Goal: Transaction & Acquisition: Purchase product/service

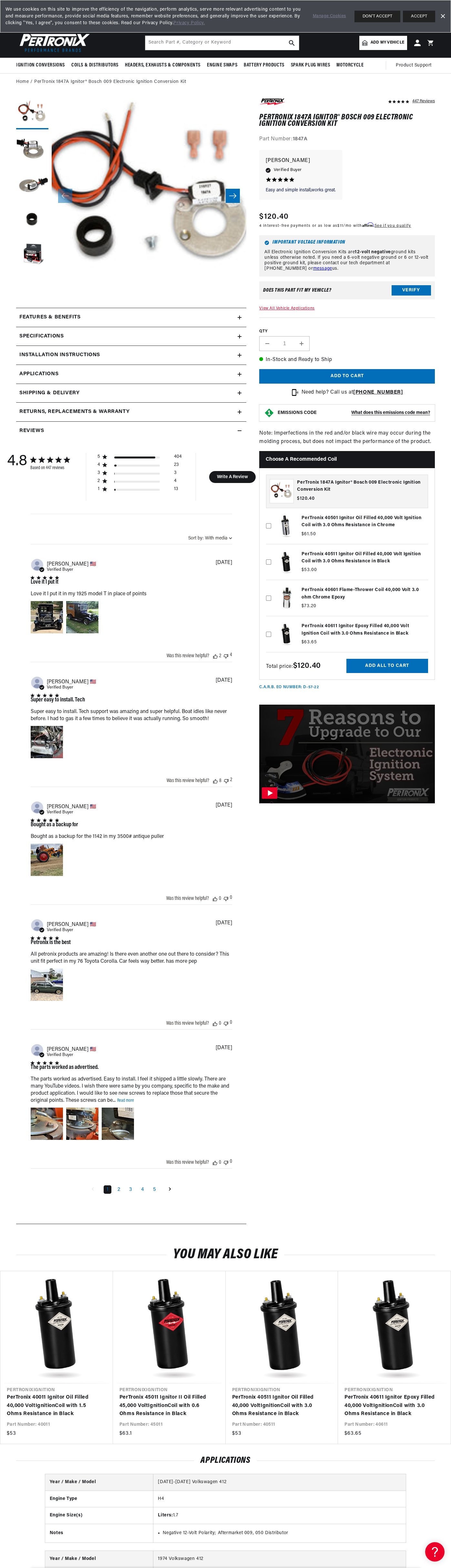
scroll to position [0, 33]
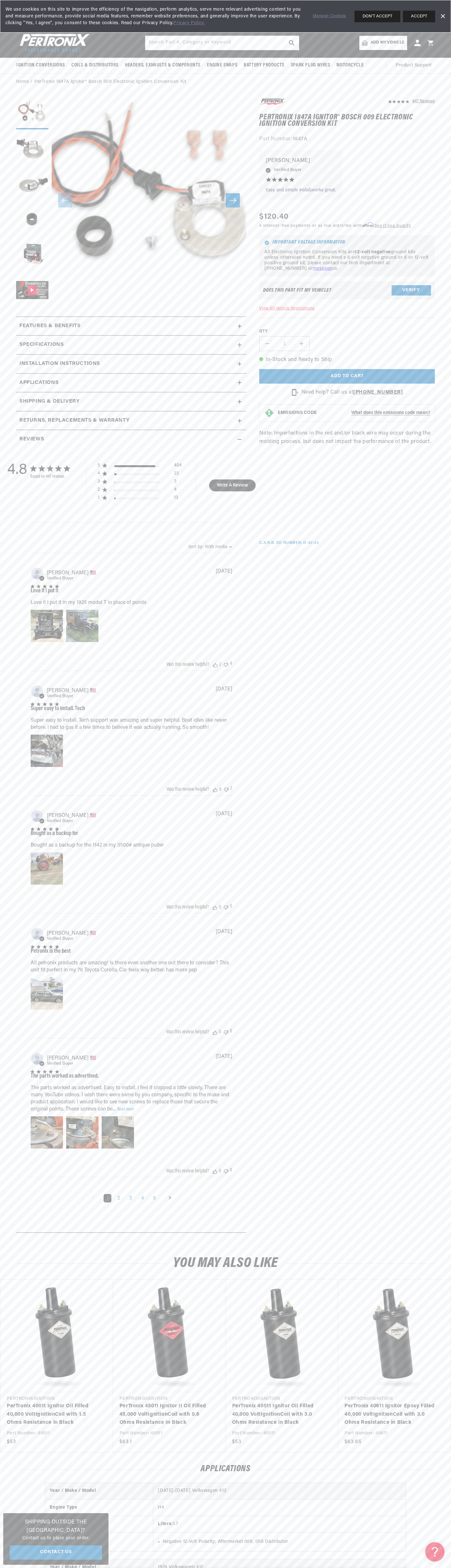
click at [226, 14] on span "We use cookies on this site to improve the efficiency of the navigation, perfor…" at bounding box center [154, 17] width 298 height 21
click at [449, 653] on section "447 Reviews" at bounding box center [226, 666] width 451 height 1152
click at [145, 1567] on html "Skip to content Your cart Your cart is empty Get the right parts the first time…" at bounding box center [226, 784] width 451 height 1568
click at [20, 871] on div "4.8 4.8 out of 5 stars 447 total reviews Based on 447 reviews 5 404 4 23 3 3 2 …" at bounding box center [131, 838] width 224 height 779
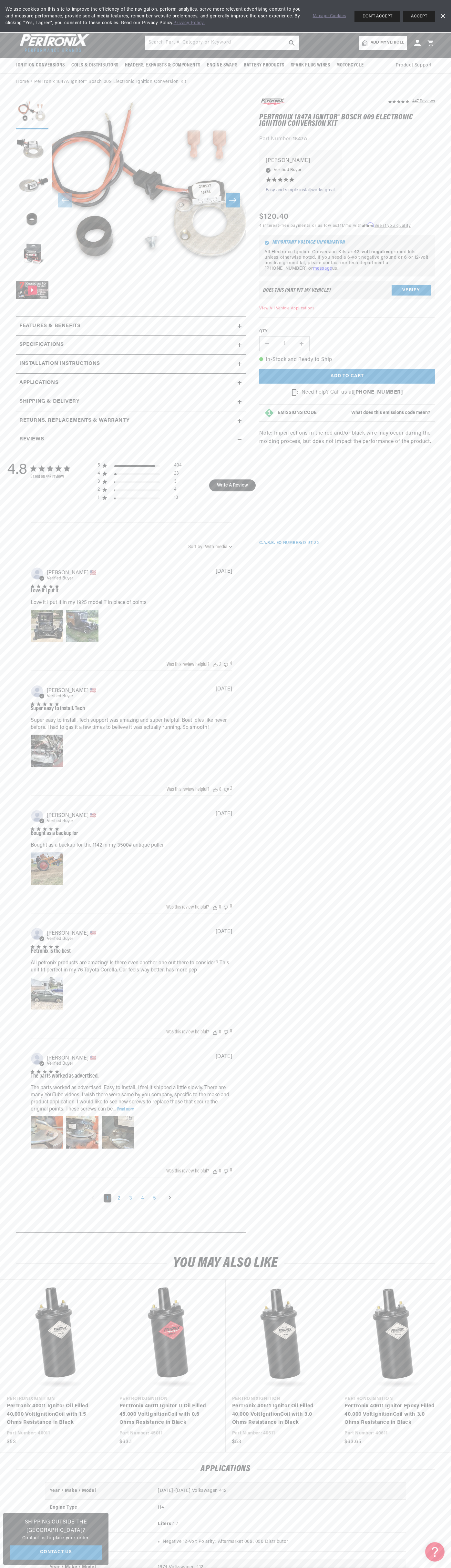
scroll to position [0, 196]
